Goal: Find specific page/section: Find specific page/section

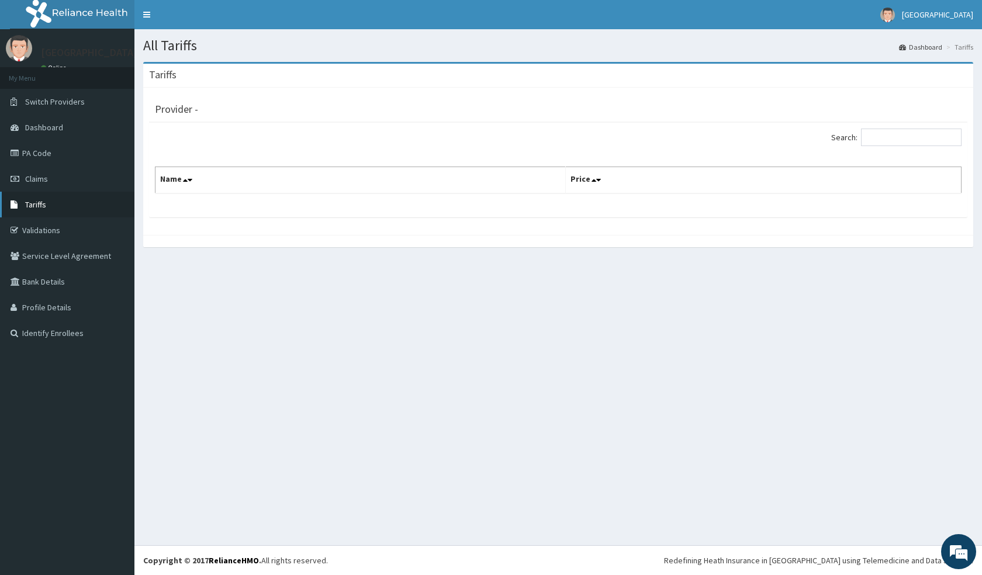
click at [46, 211] on link "Tariffs" at bounding box center [67, 205] width 135 height 26
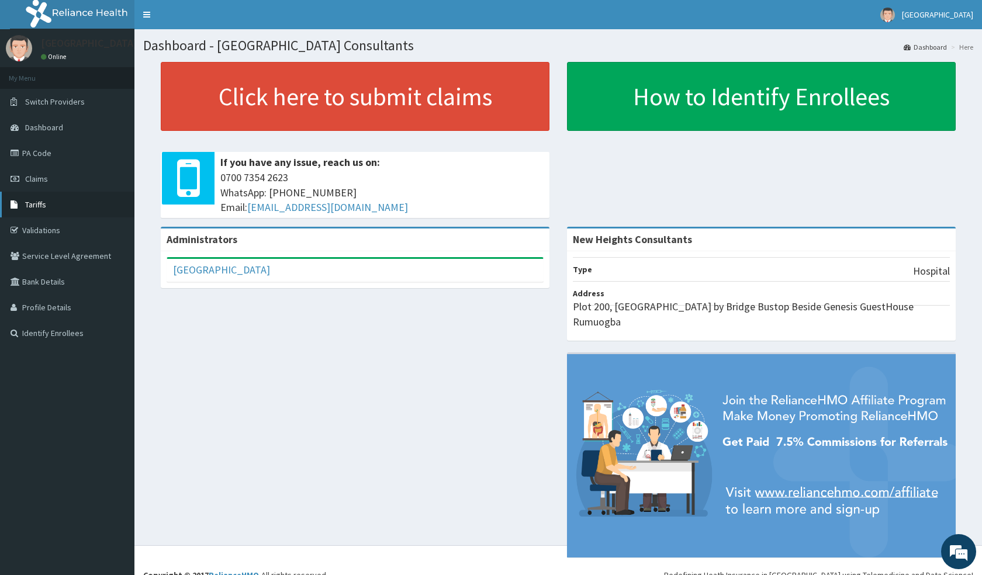
click at [35, 205] on span "Tariffs" at bounding box center [35, 204] width 21 height 11
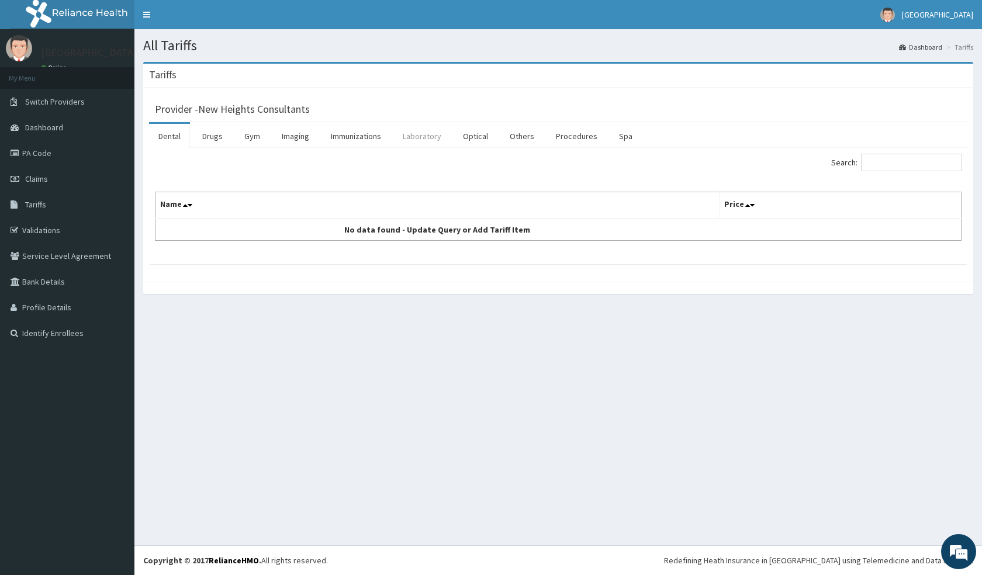
click at [419, 135] on link "Laboratory" at bounding box center [422, 136] width 57 height 25
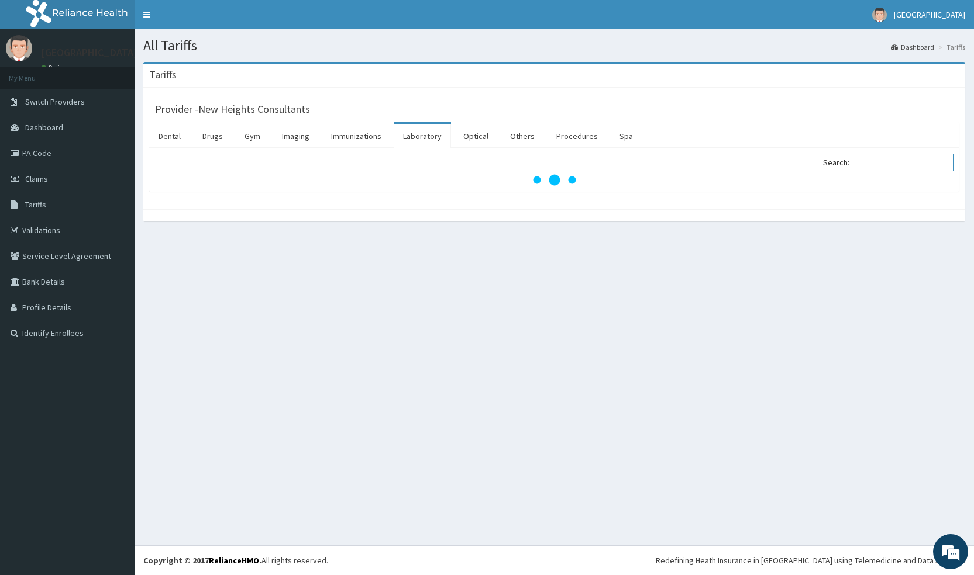
click at [898, 161] on input "Search:" at bounding box center [903, 163] width 101 height 18
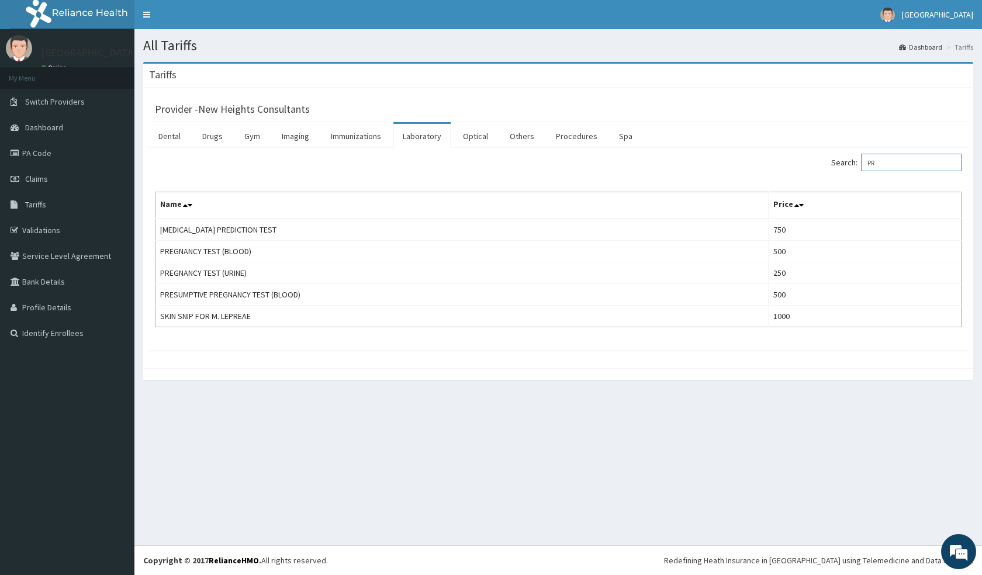
type input "P"
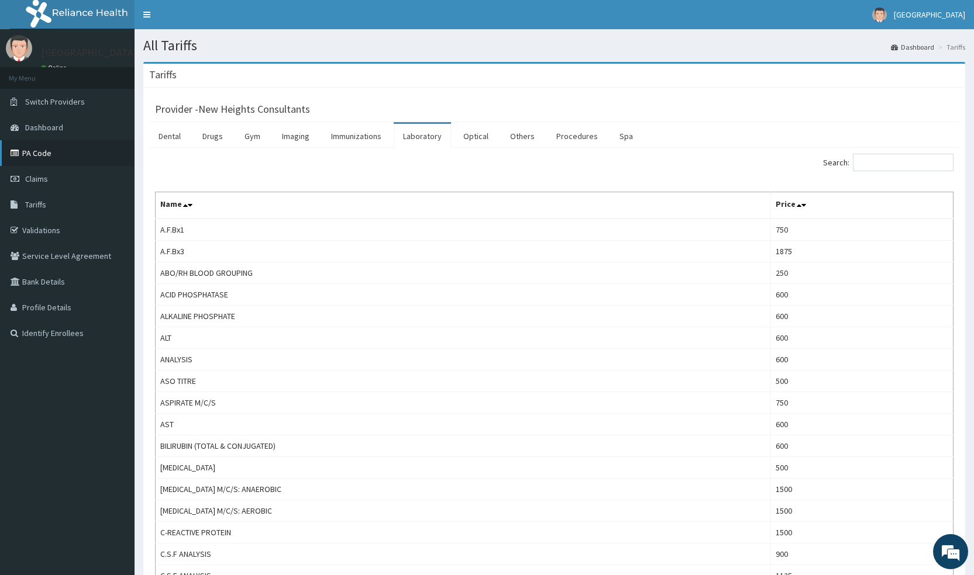
click at [42, 153] on link "PA Code" at bounding box center [67, 153] width 135 height 26
